Goal: Task Accomplishment & Management: Manage account settings

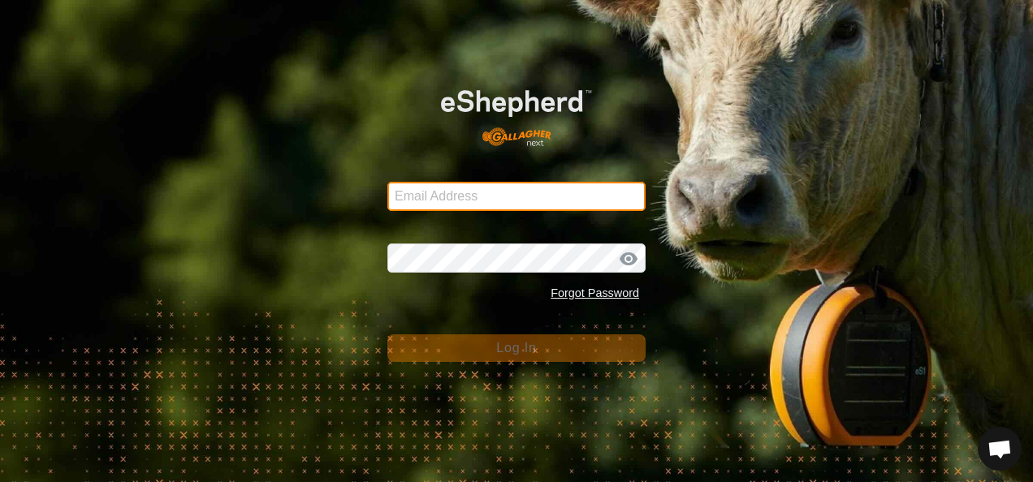
type input "[EMAIL_ADDRESS][DOMAIN_NAME]"
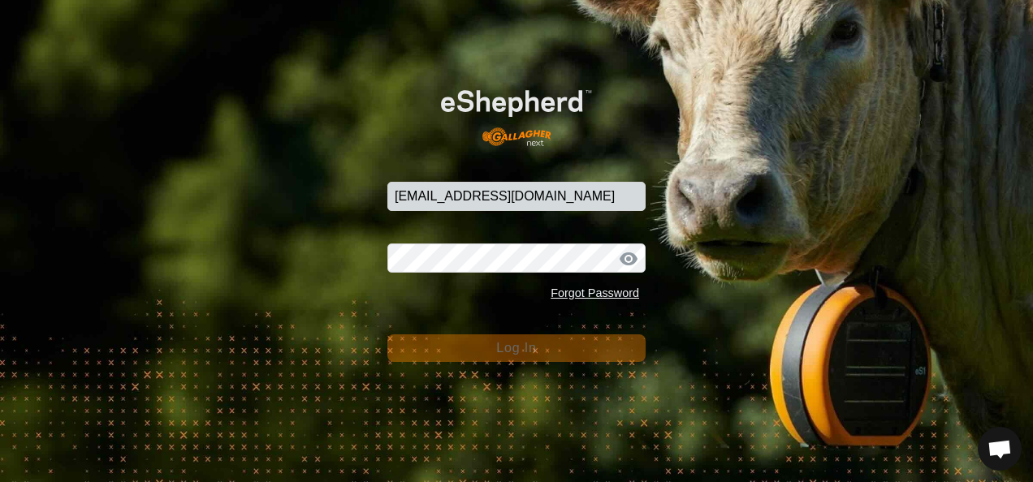
click at [513, 352] on span "Log In" at bounding box center [516, 348] width 40 height 14
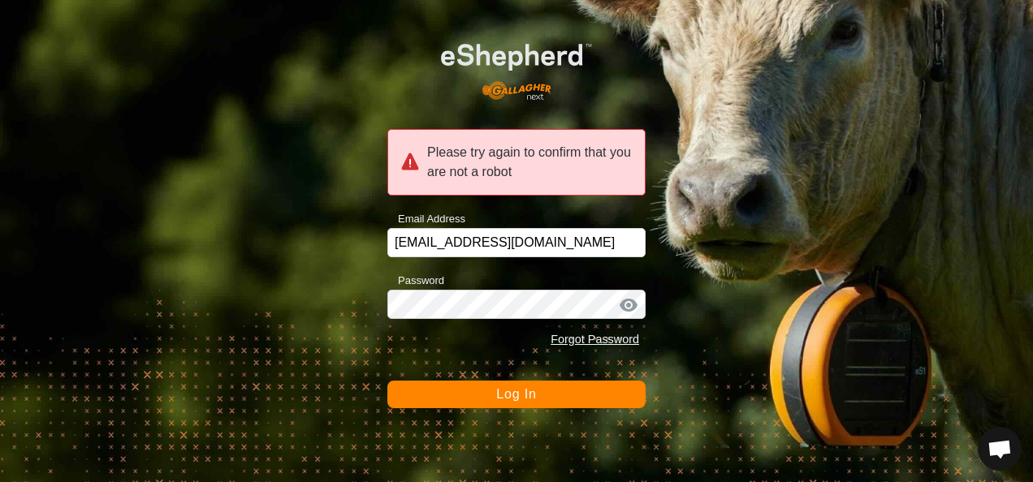
click at [520, 399] on span "Log In" at bounding box center [516, 394] width 40 height 14
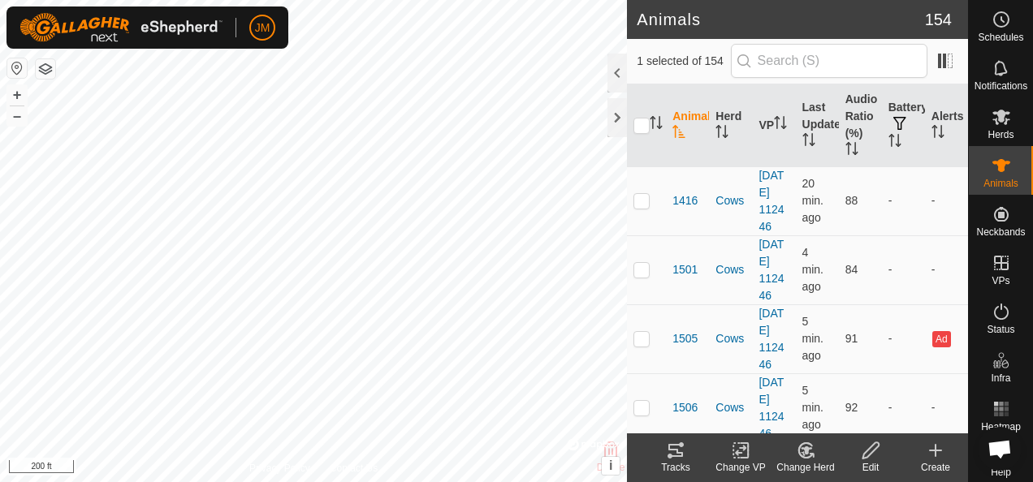
click at [682, 450] on icon at bounding box center [675, 450] width 19 height 19
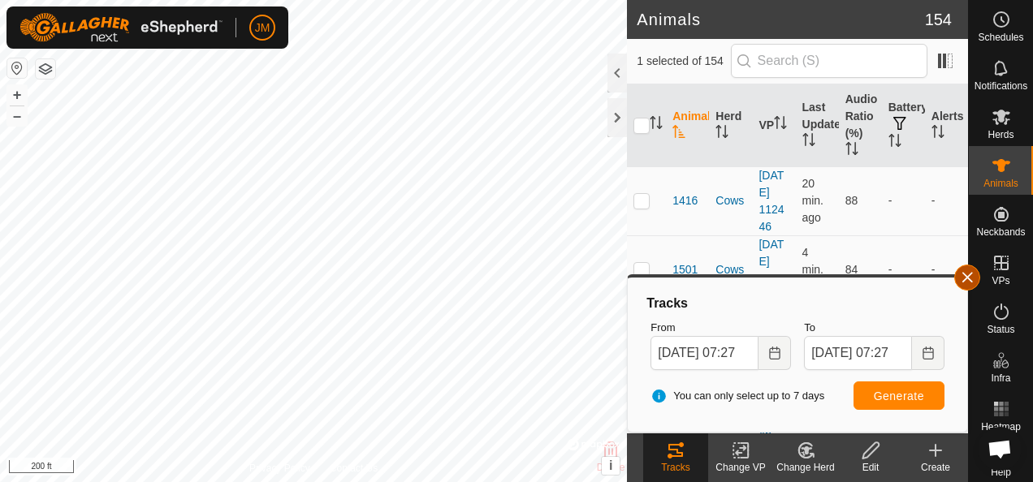
click at [973, 284] on button "button" at bounding box center [967, 278] width 26 height 26
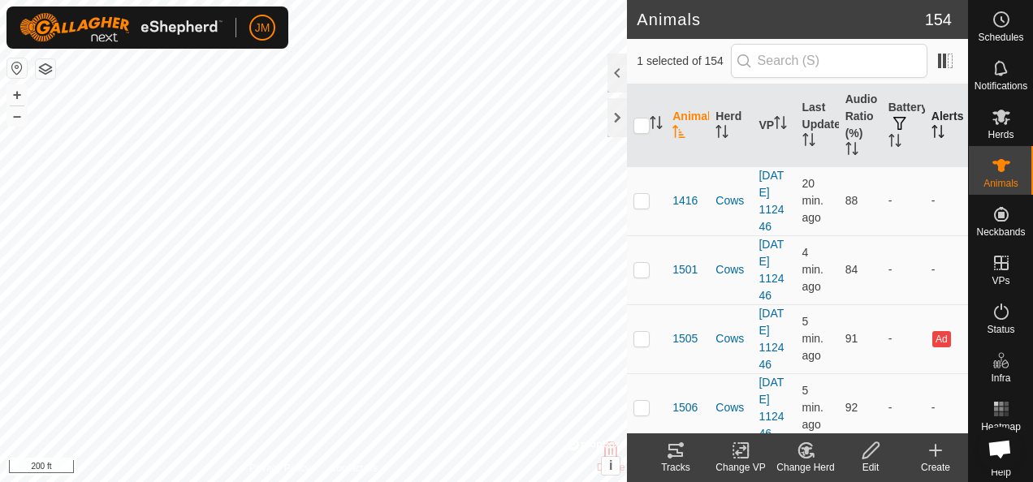
click at [931, 135] on icon "Activate to sort" at bounding box center [937, 131] width 13 height 13
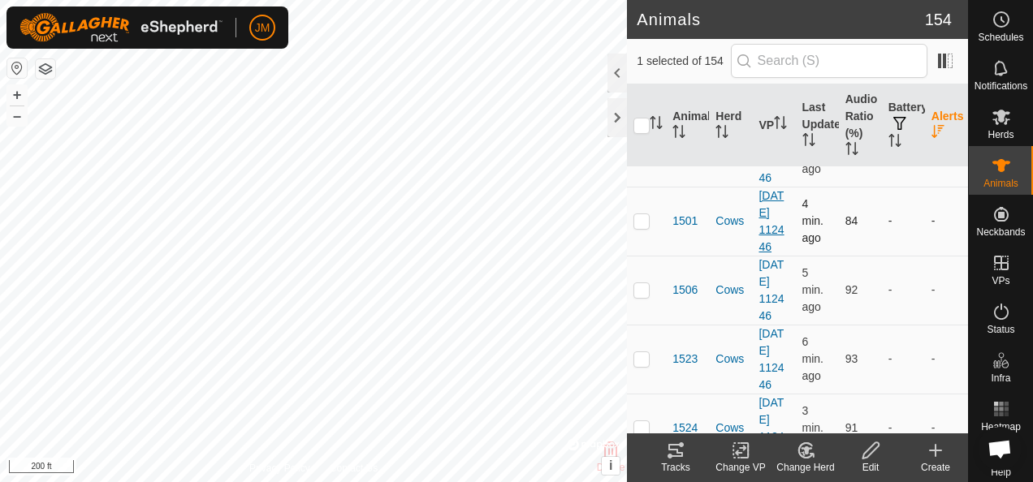
scroll to position [162, 0]
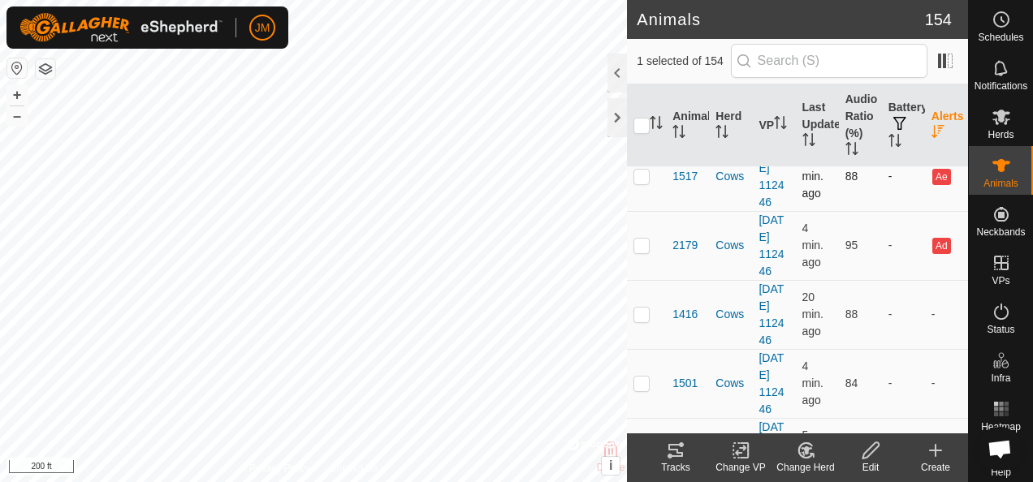
click at [646, 183] on p-checkbox at bounding box center [641, 176] width 16 height 13
checkbox input "true"
click at [646, 252] on p-checkbox at bounding box center [641, 245] width 16 height 13
checkbox input "true"
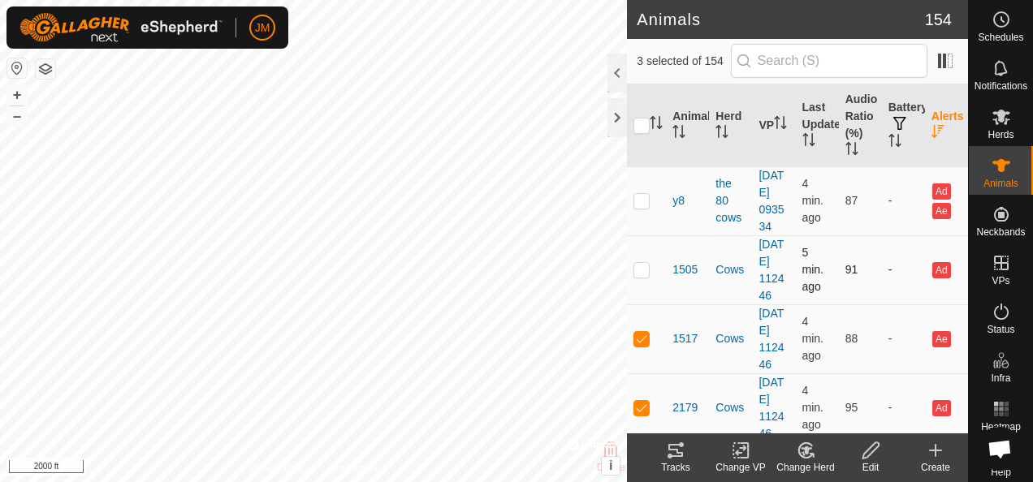
scroll to position [406, 0]
